Goal: Information Seeking & Learning: Learn about a topic

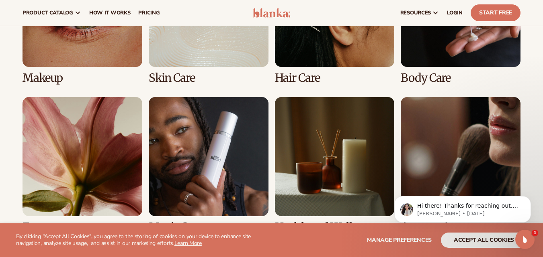
scroll to position [1566, 0]
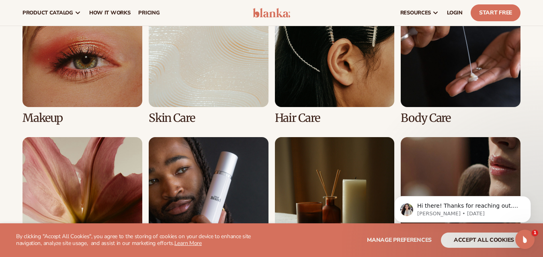
click at [201, 91] on link "2 / 8" at bounding box center [209, 56] width 120 height 137
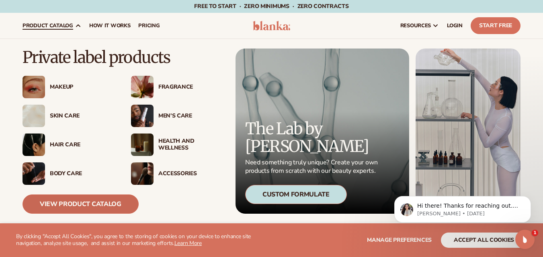
click at [78, 202] on link "View Product Catalog" at bounding box center [80, 204] width 116 height 19
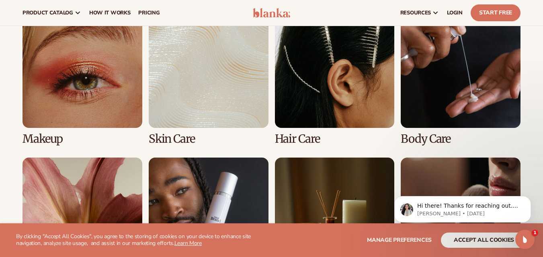
scroll to position [522, 0]
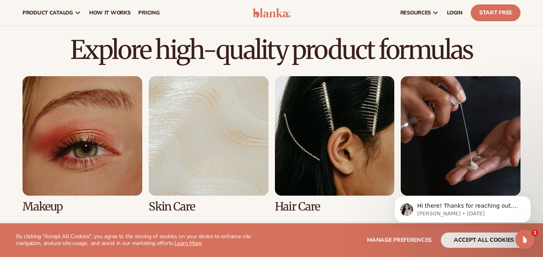
click at [182, 131] on link "2 / 8" at bounding box center [209, 144] width 120 height 137
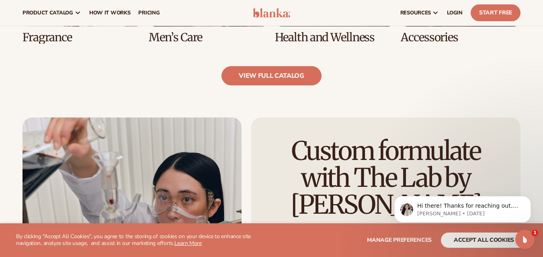
scroll to position [843, 0]
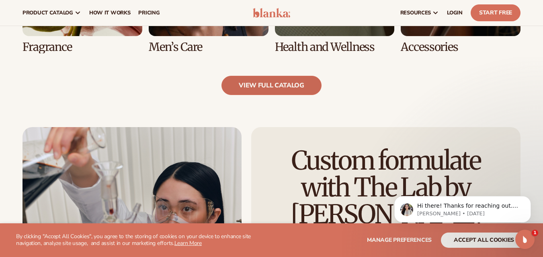
click at [267, 88] on link "view full catalog" at bounding box center [271, 85] width 100 height 19
